Goal: Task Accomplishment & Management: Complete application form

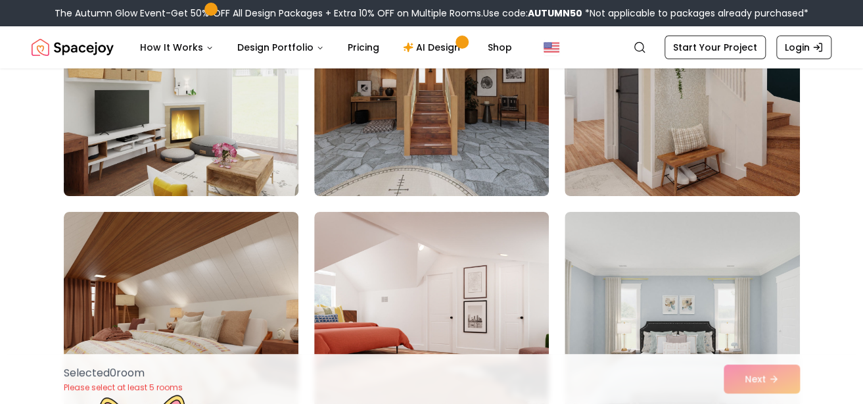
scroll to position [2225, 0]
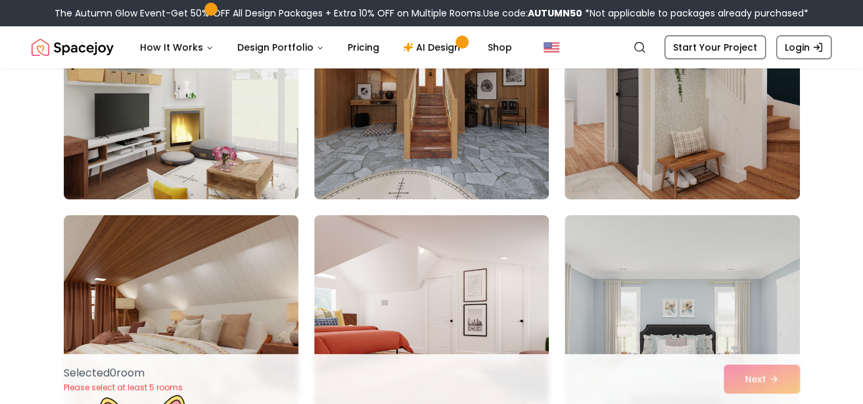
click at [267, 124] on img at bounding box center [181, 94] width 246 height 221
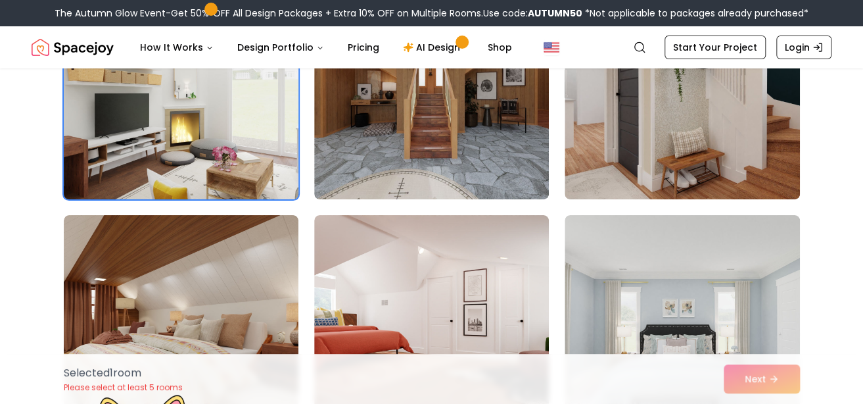
click at [259, 128] on img at bounding box center [181, 94] width 246 height 221
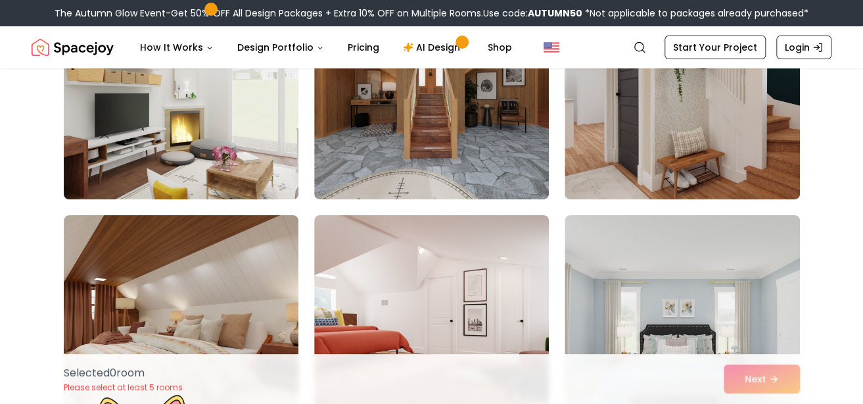
click at [249, 99] on img at bounding box center [181, 94] width 246 height 221
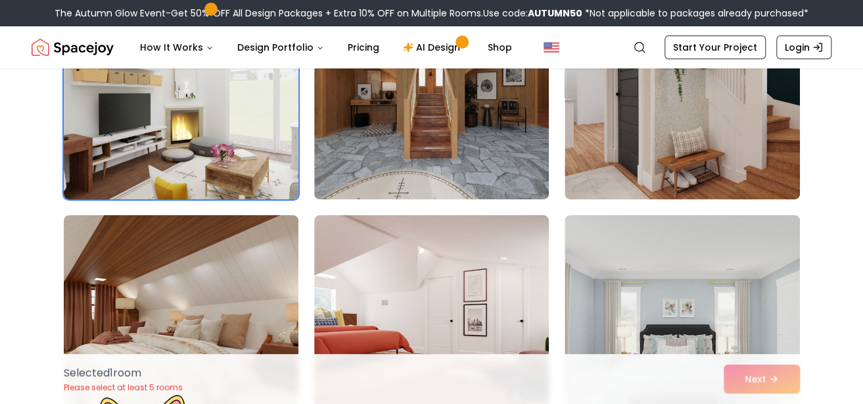
click at [763, 386] on div "Selected 1 room Please select at least 5 rooms Next" at bounding box center [431, 379] width 757 height 50
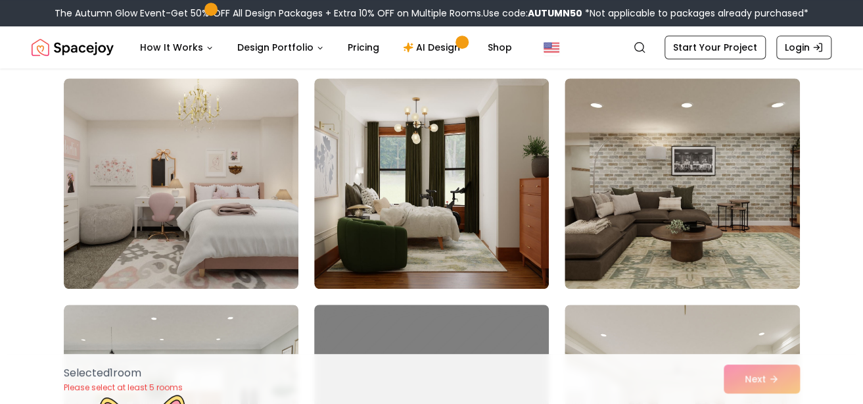
scroll to position [2595, 0]
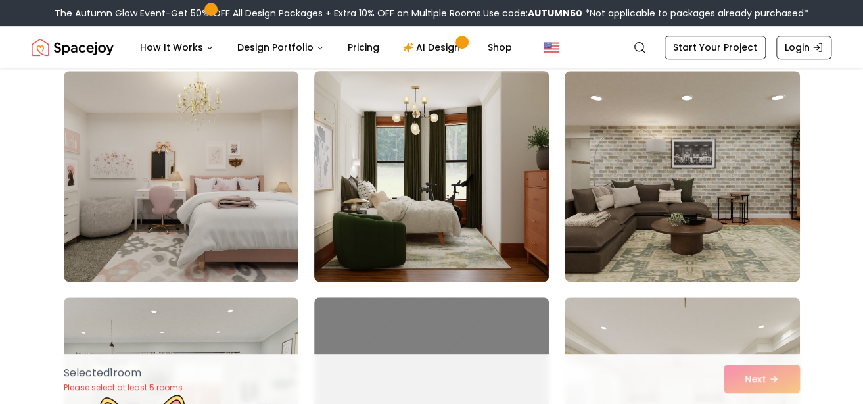
click at [419, 200] on img at bounding box center [431, 176] width 246 height 221
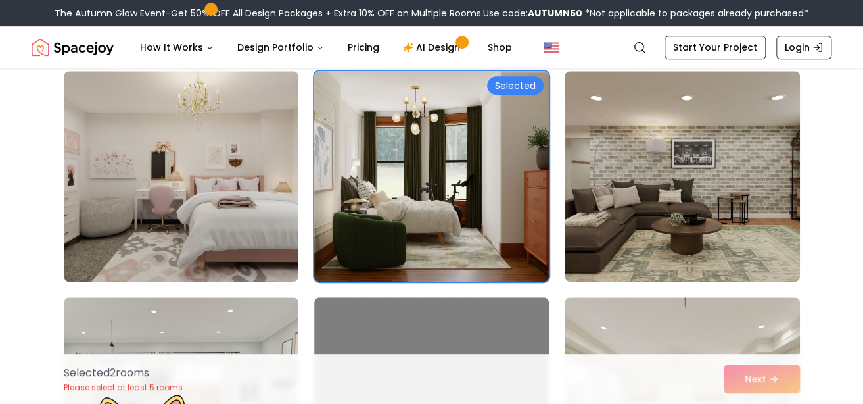
click at [419, 191] on img at bounding box center [431, 176] width 246 height 221
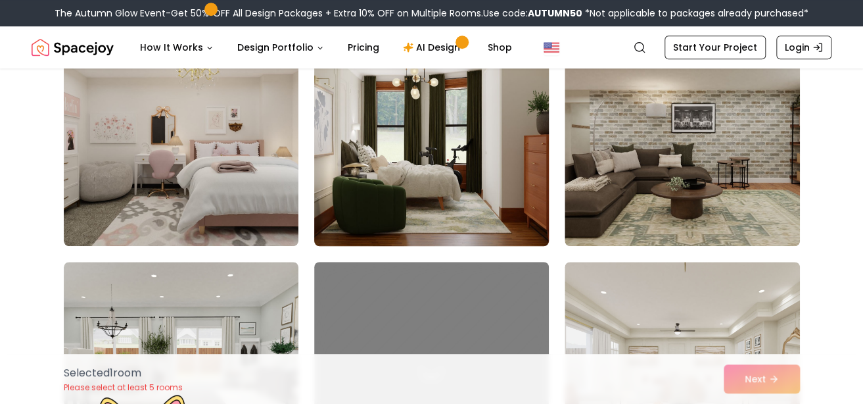
scroll to position [2633, 0]
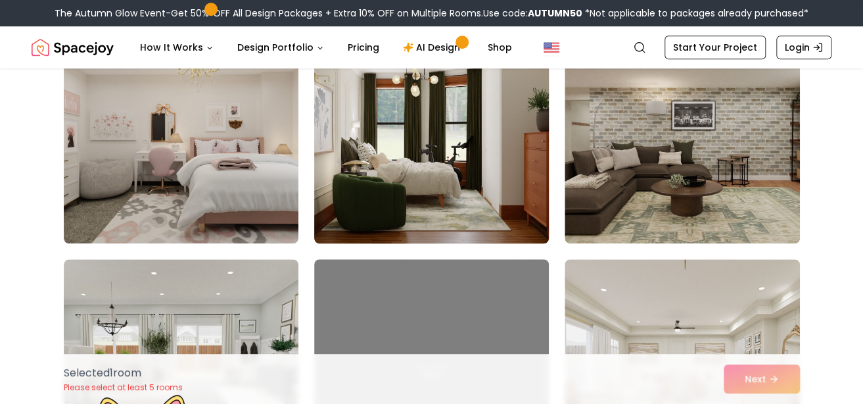
click at [419, 191] on img at bounding box center [431, 138] width 246 height 221
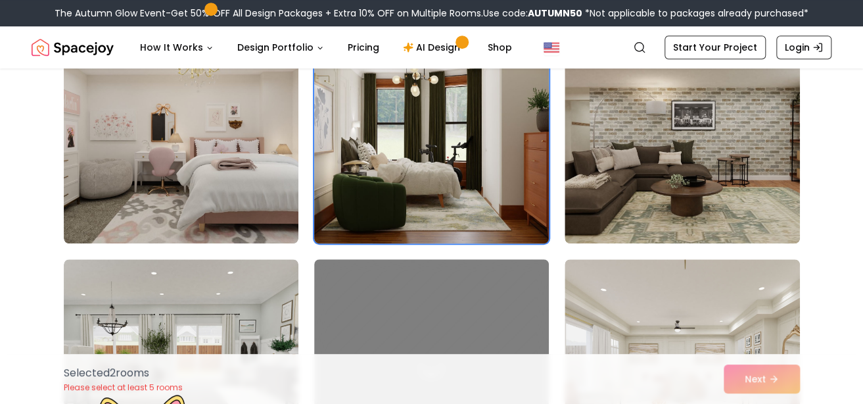
click at [367, 207] on img at bounding box center [431, 138] width 246 height 221
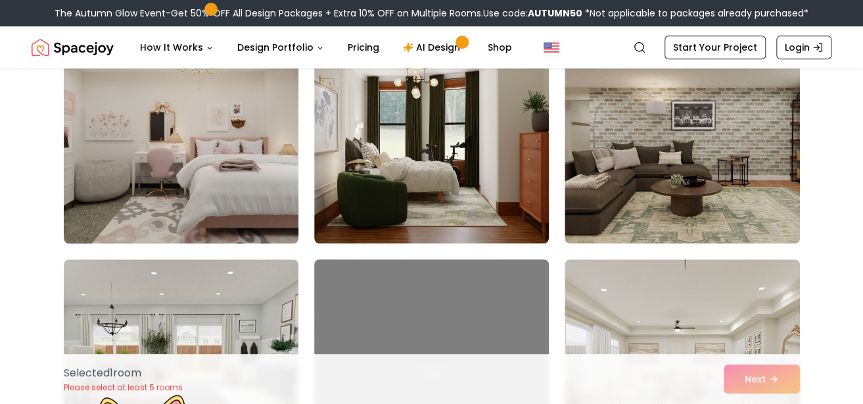
click at [188, 152] on img at bounding box center [181, 138] width 246 height 221
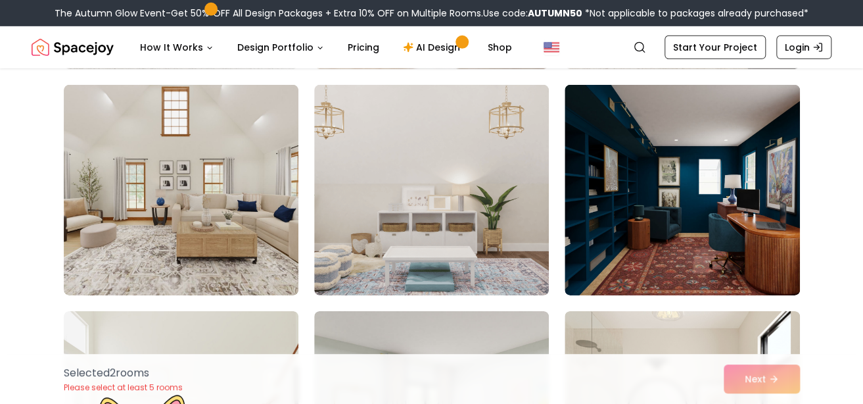
scroll to position [4177, 0]
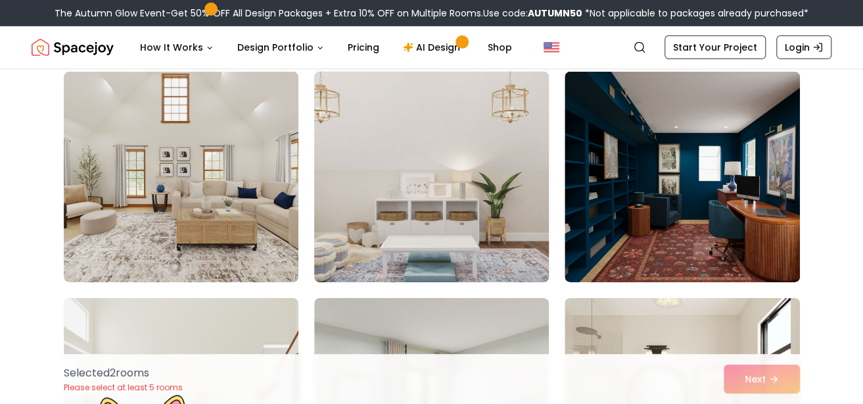
click at [511, 172] on img at bounding box center [431, 176] width 246 height 221
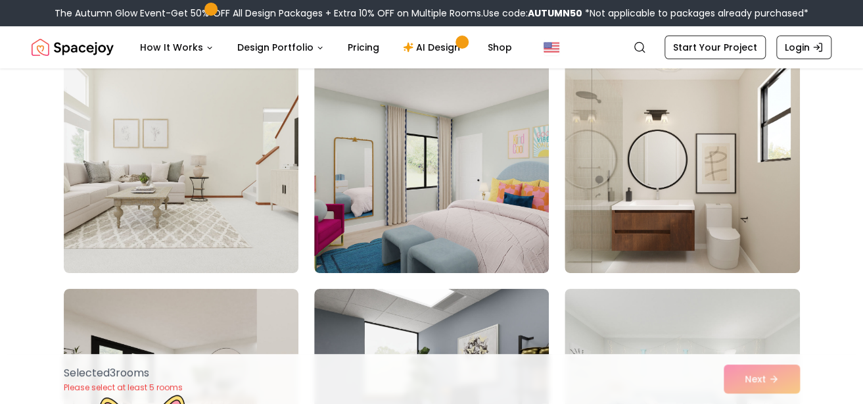
scroll to position [4422, 0]
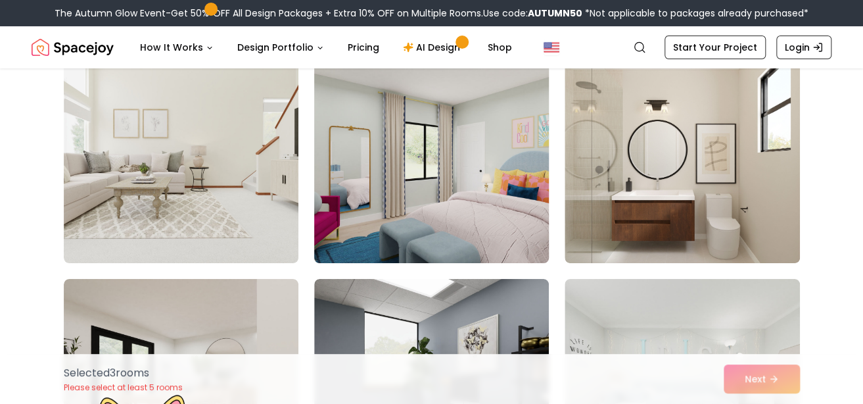
click at [491, 201] on img at bounding box center [431, 157] width 246 height 221
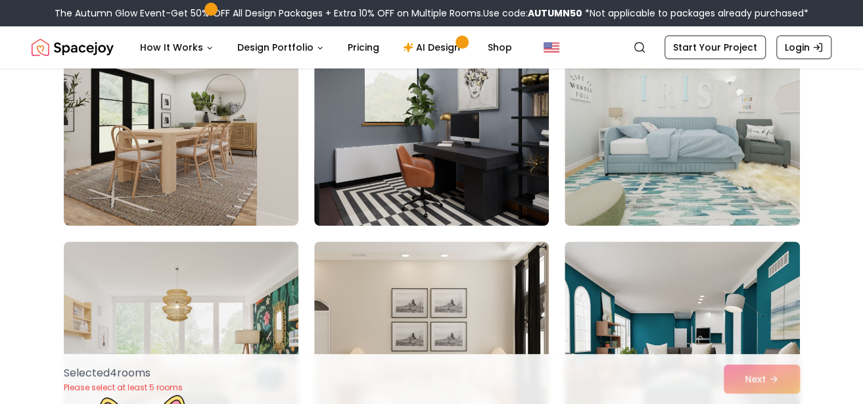
scroll to position [4687, 0]
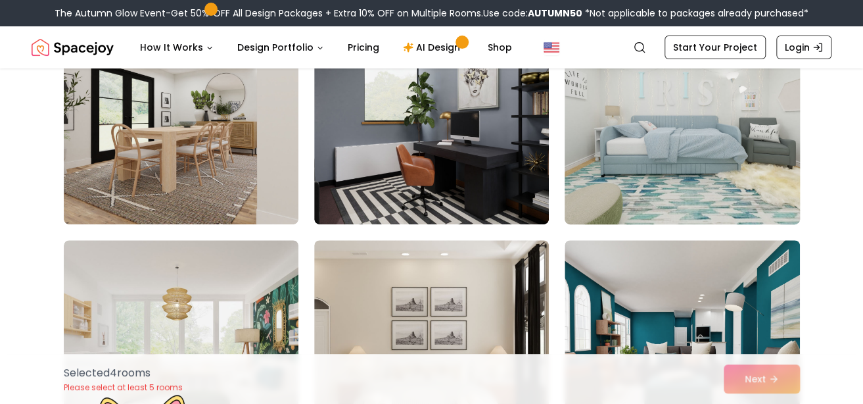
click at [693, 175] on img at bounding box center [682, 119] width 246 height 221
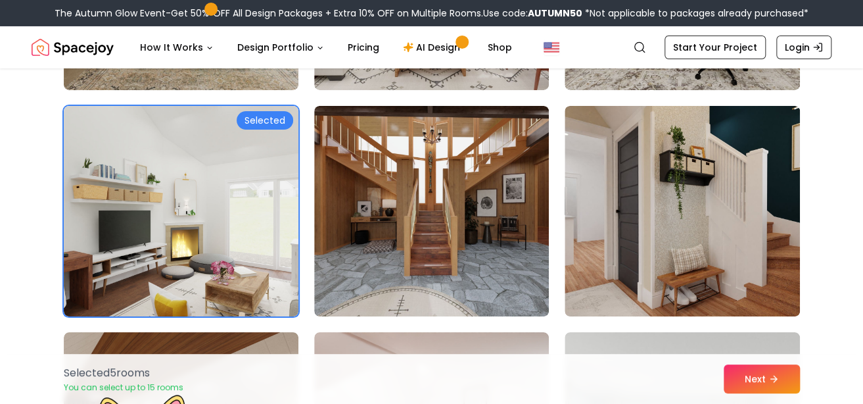
scroll to position [2117, 0]
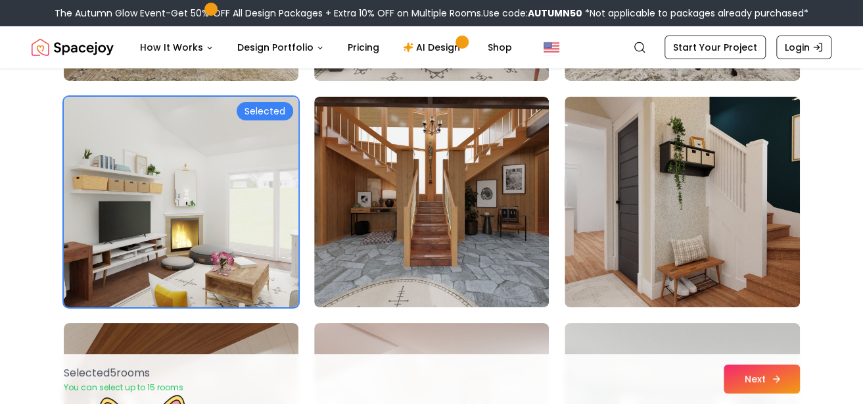
click at [774, 375] on icon at bounding box center [776, 378] width 11 height 11
